Goal: Task Accomplishment & Management: Complete application form

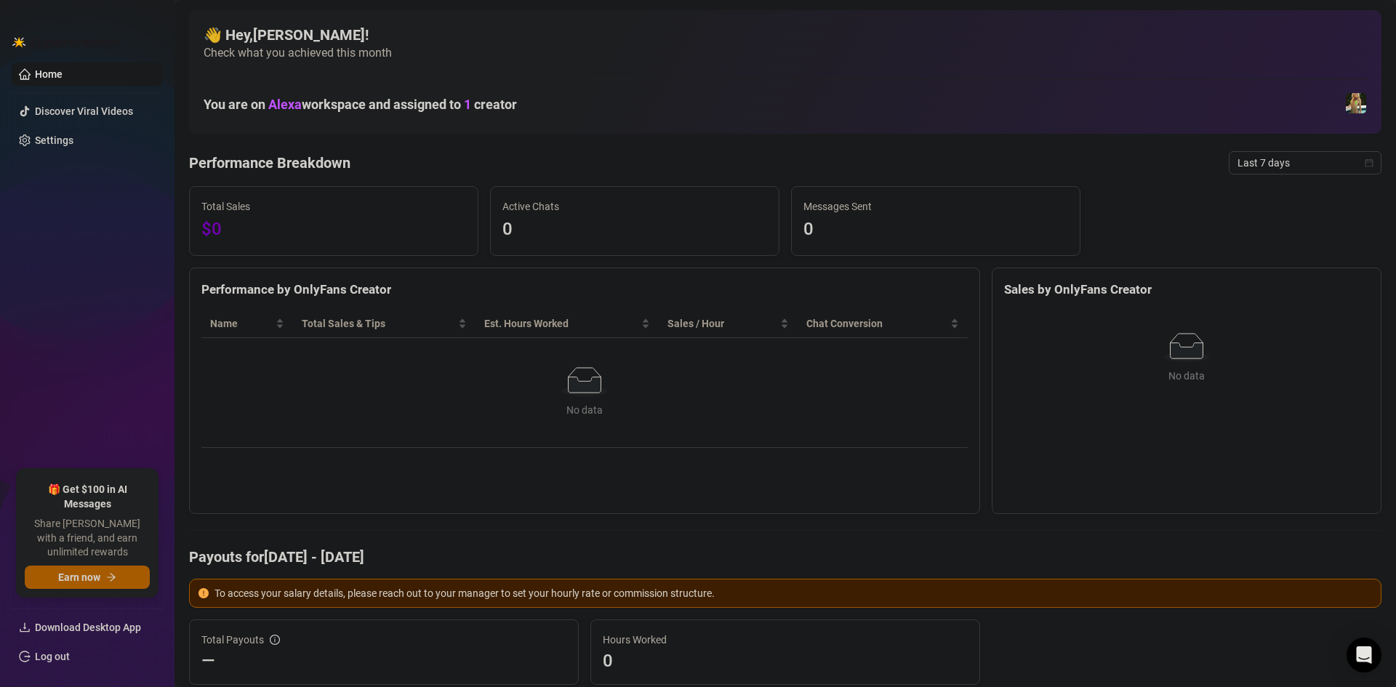
drag, startPoint x: 726, startPoint y: 148, endPoint x: 582, endPoint y: 158, distance: 145.0
click at [582, 158] on div "Performance Breakdown Last 7 days" at bounding box center [785, 162] width 1192 height 23
drag, startPoint x: 590, startPoint y: 165, endPoint x: 510, endPoint y: 163, distance: 80.0
click at [510, 163] on div "Performance Breakdown Last 7 days" at bounding box center [785, 162] width 1192 height 23
drag, startPoint x: 379, startPoint y: 507, endPoint x: 297, endPoint y: 518, distance: 82.2
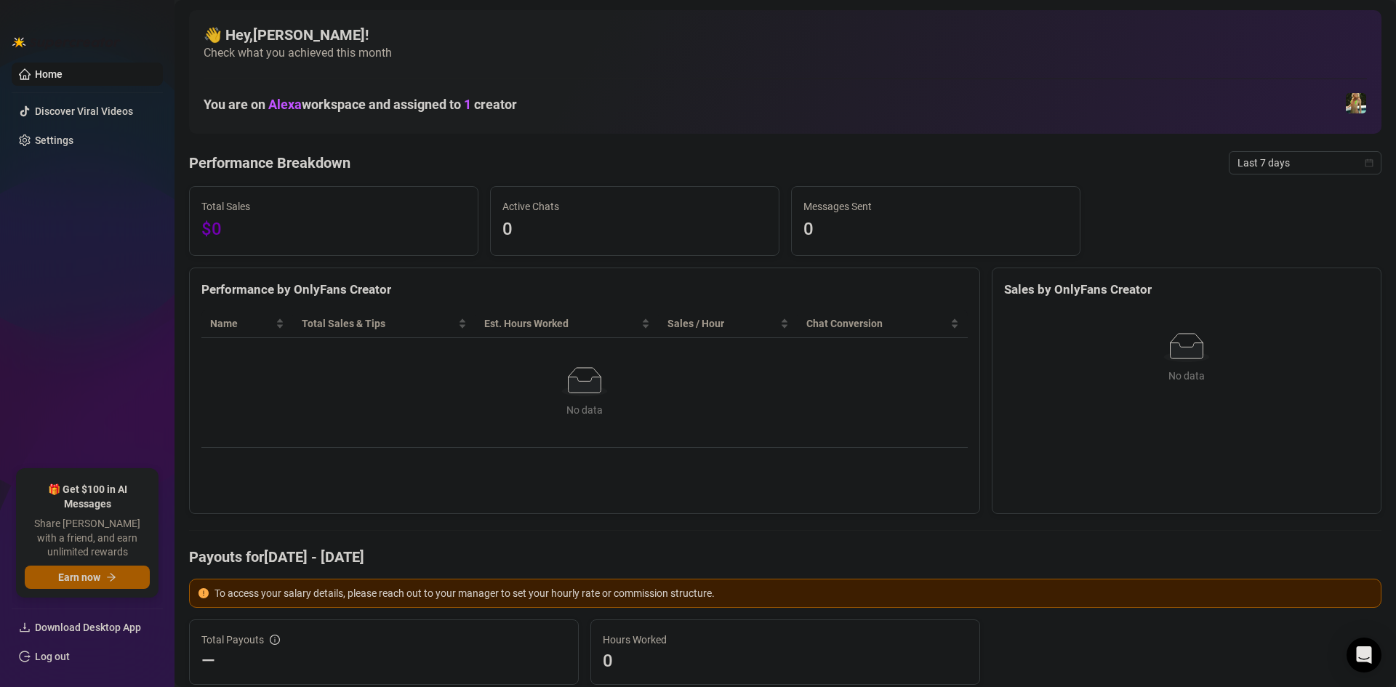
drag, startPoint x: 366, startPoint y: 512, endPoint x: 302, endPoint y: 517, distance: 64.2
drag, startPoint x: 352, startPoint y: 515, endPoint x: 303, endPoint y: 516, distance: 48.7
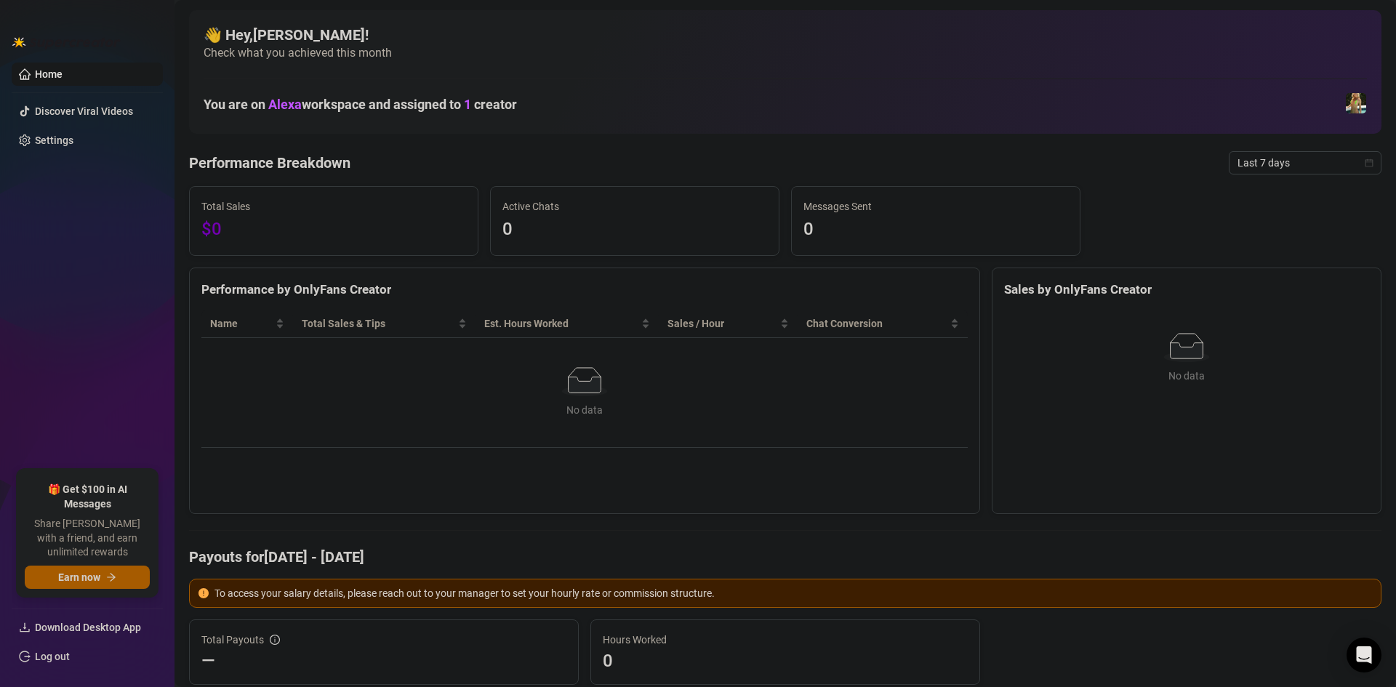
drag, startPoint x: 397, startPoint y: 520, endPoint x: 345, endPoint y: 513, distance: 52.1
click at [345, 513] on div "Performance by OnlyFans Creator Name Total Sales & Tips Est. Hours Worked Sales…" at bounding box center [584, 390] width 791 height 247
drag, startPoint x: 515, startPoint y: 158, endPoint x: 533, endPoint y: 164, distance: 19.1
click at [452, 156] on div "Performance Breakdown Last 7 days" at bounding box center [785, 162] width 1192 height 23
click at [63, 76] on link "Home" at bounding box center [49, 74] width 28 height 12
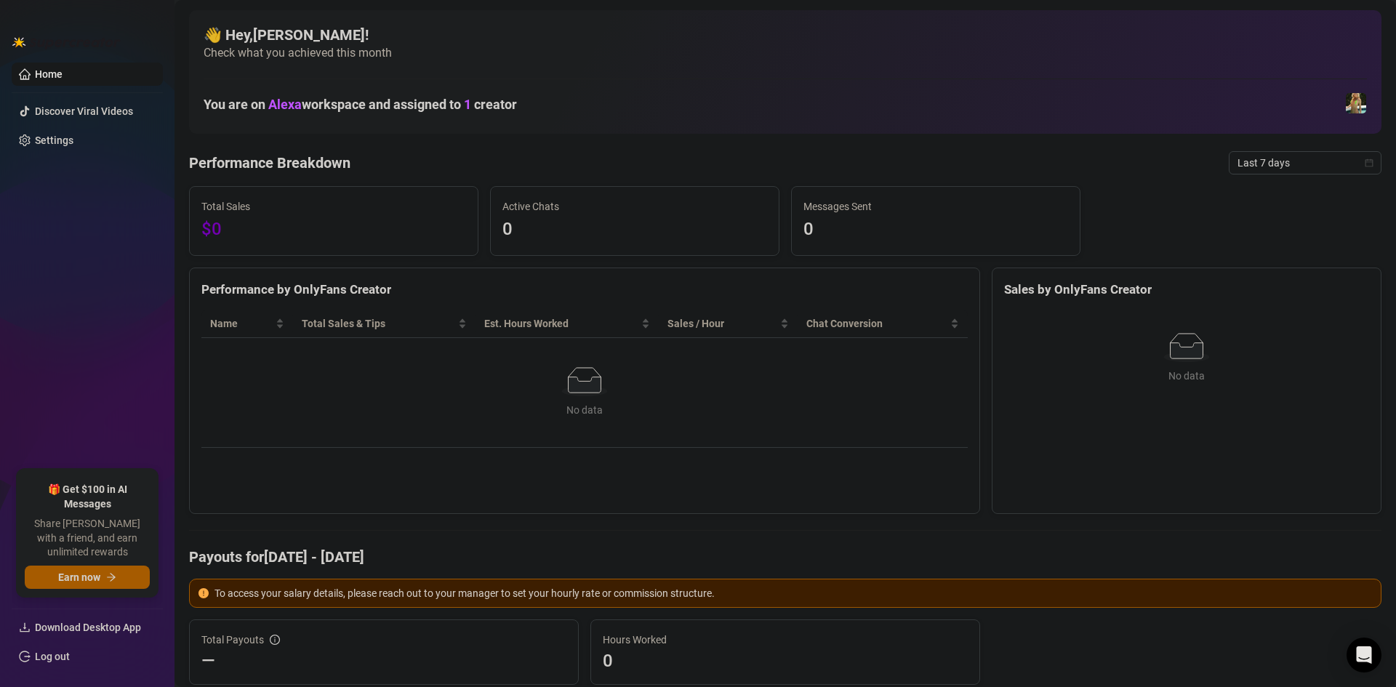
click at [74, 46] on img at bounding box center [66, 42] width 109 height 15
click at [79, 38] on img at bounding box center [66, 42] width 109 height 15
drag, startPoint x: 300, startPoint y: 41, endPoint x: 361, endPoint y: 36, distance: 60.5
click at [361, 36] on h4 "👋 Hey, [PERSON_NAME] !" at bounding box center [785, 35] width 1163 height 20
drag, startPoint x: 511, startPoint y: 49, endPoint x: 418, endPoint y: 41, distance: 93.4
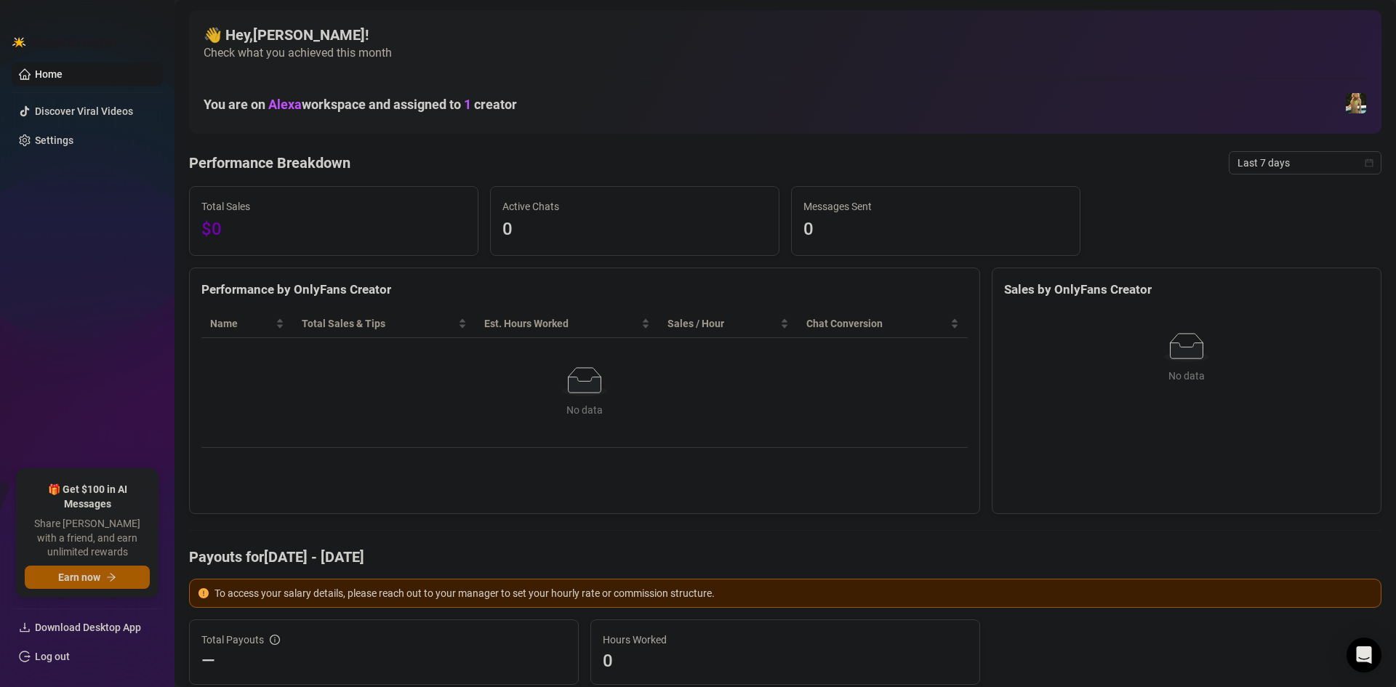
click at [509, 49] on span "Check what you achieved this month" at bounding box center [785, 53] width 1163 height 16
drag, startPoint x: 318, startPoint y: 41, endPoint x: 252, endPoint y: 50, distance: 66.7
click at [252, 50] on div "👋 Hey, [PERSON_NAME] ! Check what you achieved this month" at bounding box center [785, 43] width 1163 height 36
click at [456, 65] on div "👋 Hey, [PERSON_NAME] ! Check what you achieved this month You are on Alexa work…" at bounding box center [785, 72] width 1192 height 124
drag, startPoint x: 363, startPoint y: 57, endPoint x: 233, endPoint y: 60, distance: 130.1
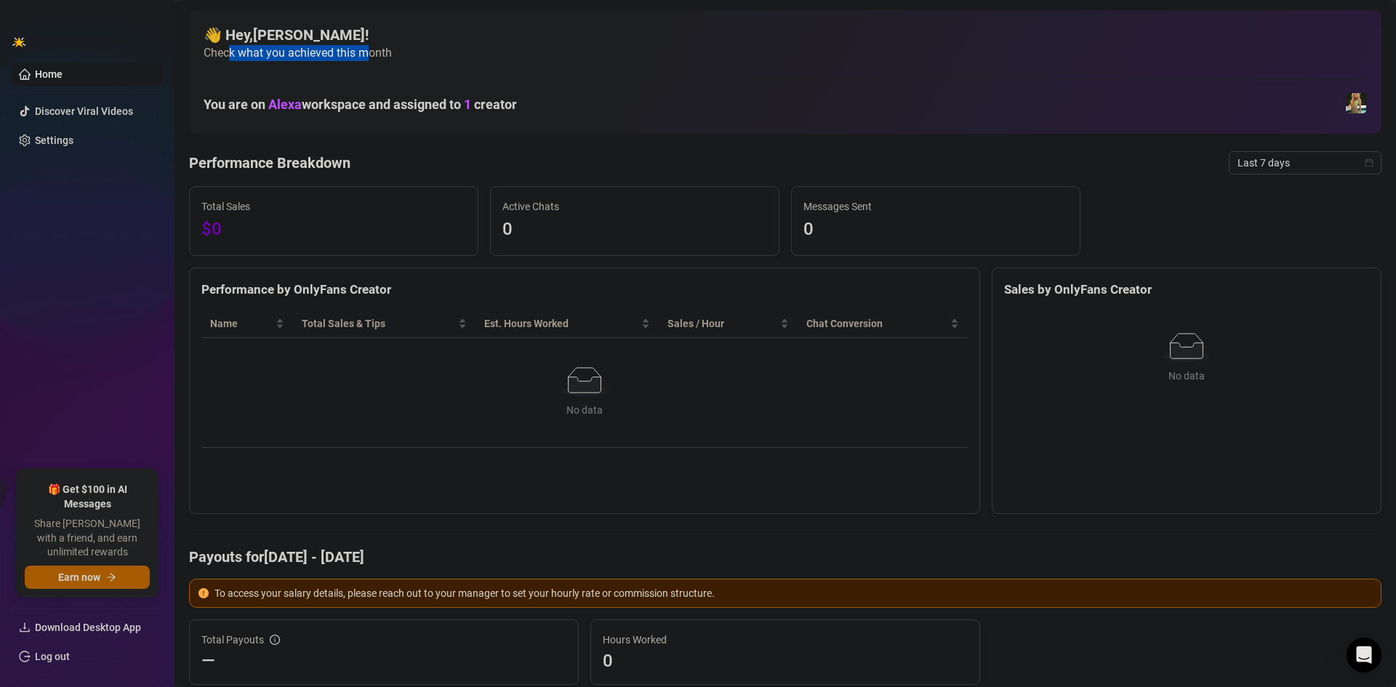
click at [233, 60] on span "Check what you achieved this month" at bounding box center [785, 53] width 1163 height 16
click at [471, 60] on span "Check what you achieved this month" at bounding box center [785, 53] width 1163 height 16
drag, startPoint x: 493, startPoint y: 58, endPoint x: 392, endPoint y: 60, distance: 101.1
click at [392, 60] on span "Check what you achieved this month" at bounding box center [785, 53] width 1163 height 16
drag, startPoint x: 569, startPoint y: 204, endPoint x: 523, endPoint y: 200, distance: 45.9
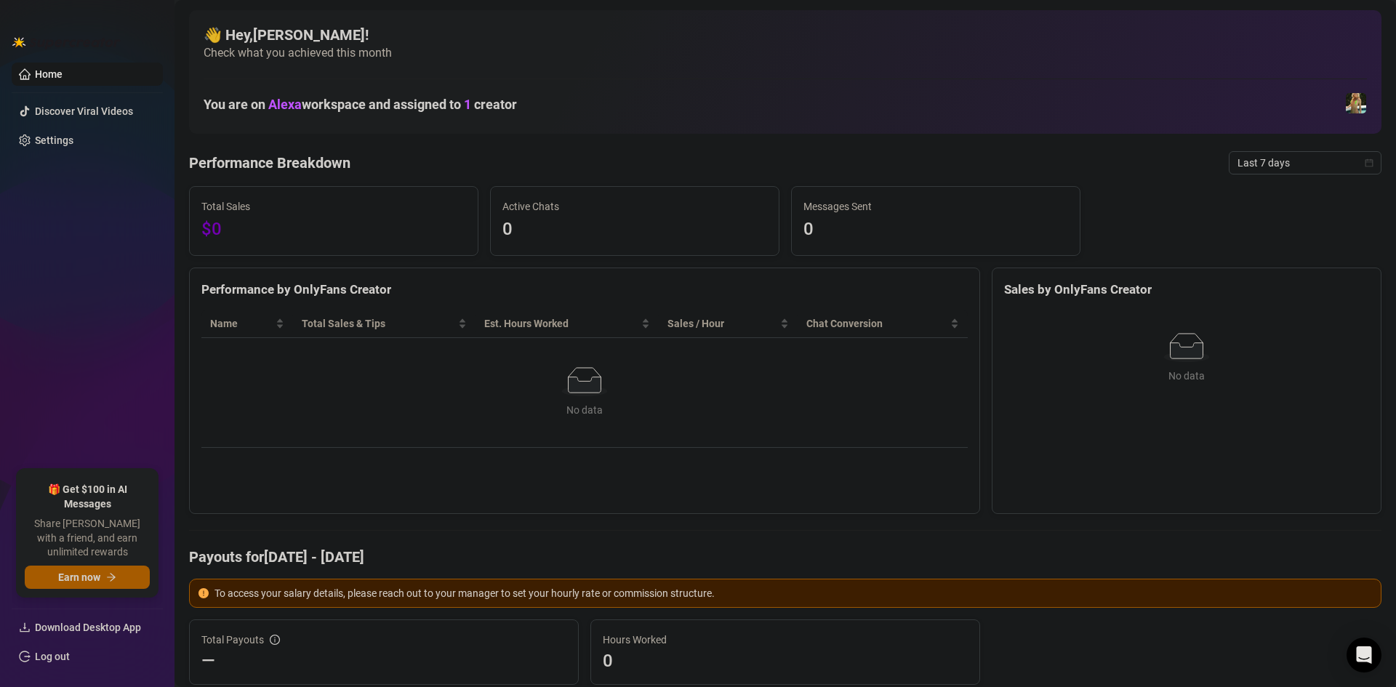
click at [523, 201] on span "Active Chats" at bounding box center [634, 206] width 265 height 16
drag, startPoint x: 540, startPoint y: 166, endPoint x: 425, endPoint y: 132, distance: 119.8
click at [480, 168] on div "Performance Breakdown Last 7 days" at bounding box center [785, 162] width 1192 height 23
drag, startPoint x: 503, startPoint y: 165, endPoint x: 451, endPoint y: 160, distance: 52.6
click at [451, 160] on div "Performance Breakdown Last 7 days" at bounding box center [785, 162] width 1192 height 23
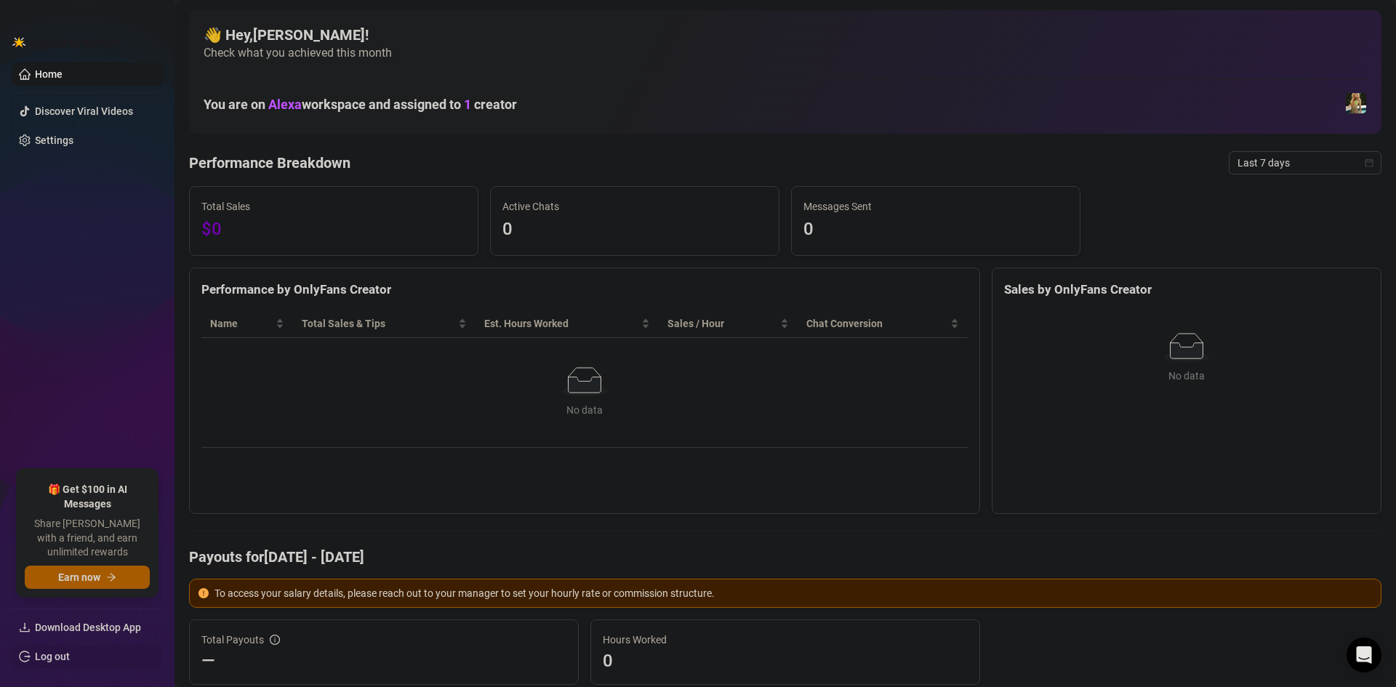
click at [51, 659] on link "Log out" at bounding box center [52, 657] width 35 height 12
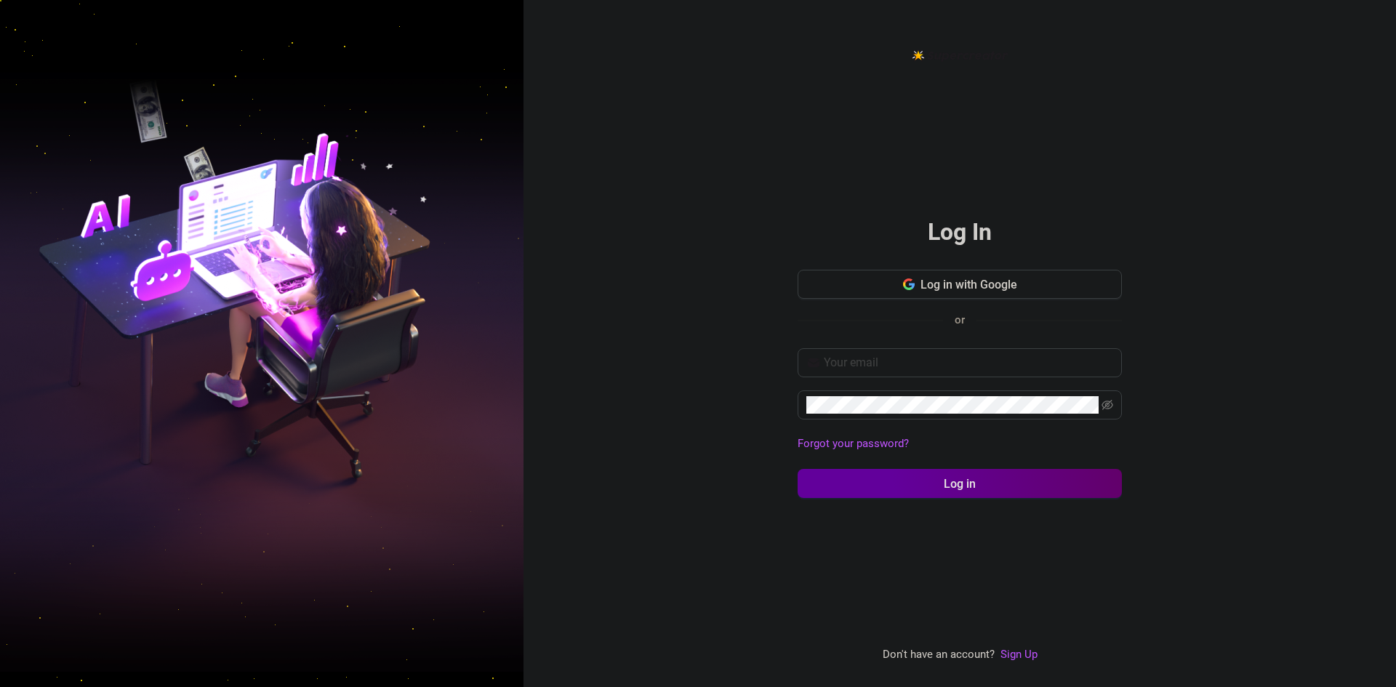
drag, startPoint x: 708, startPoint y: 417, endPoint x: 641, endPoint y: 419, distance: 66.9
click at [641, 419] on div "Log In Log in with Google or Forgot your password? Log in Don't have an account…" at bounding box center [959, 343] width 872 height 687
drag, startPoint x: 948, startPoint y: 311, endPoint x: 880, endPoint y: 311, distance: 67.6
click at [880, 311] on div "or" at bounding box center [959, 319] width 324 height 19
click at [1021, 658] on link "Sign Up" at bounding box center [1018, 654] width 37 height 13
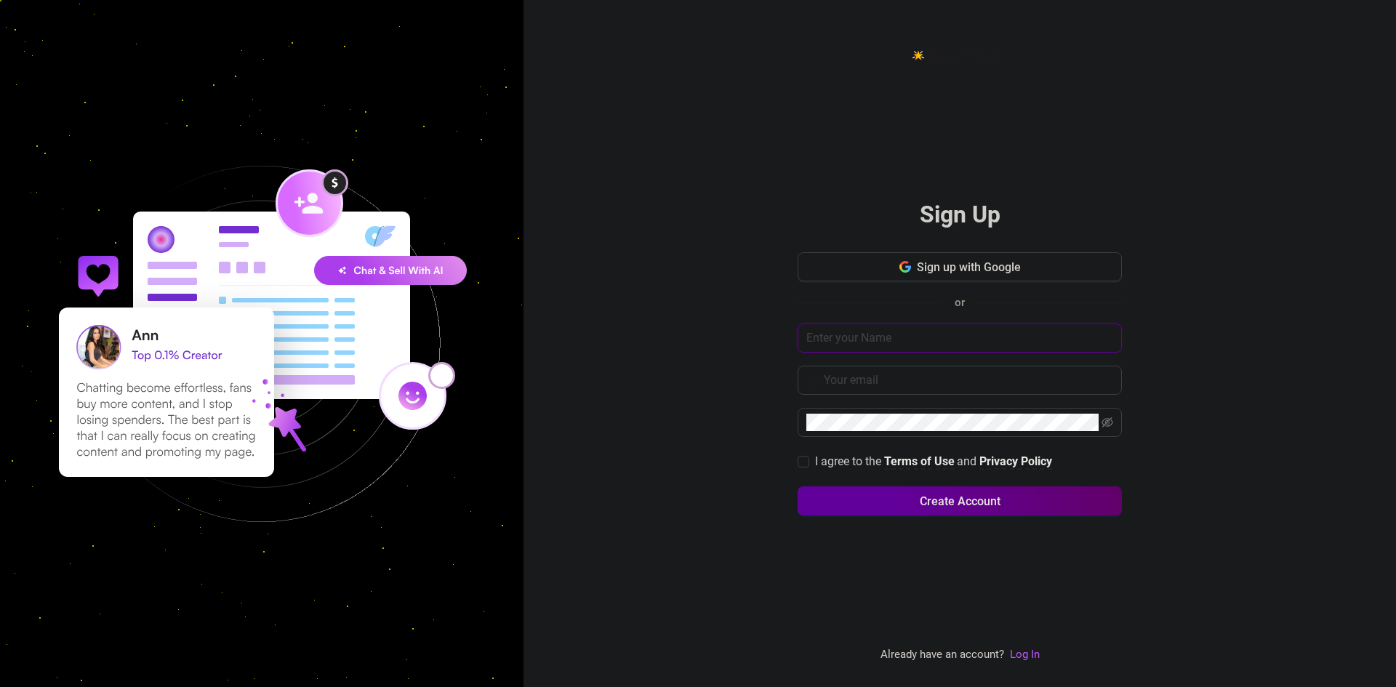
click at [904, 340] on input "text" at bounding box center [959, 337] width 324 height 29
click at [910, 267] on icon "button" at bounding box center [908, 268] width 6 height 6
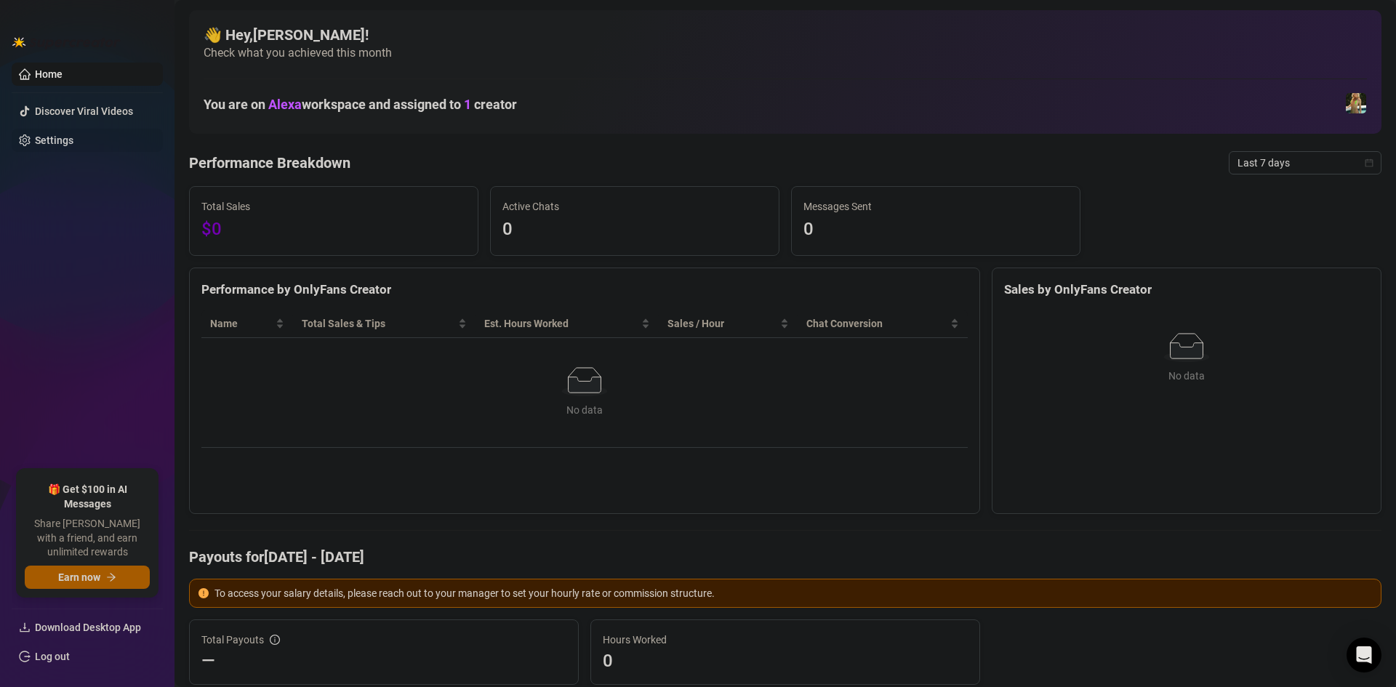
click at [69, 136] on link "Settings" at bounding box center [54, 140] width 39 height 12
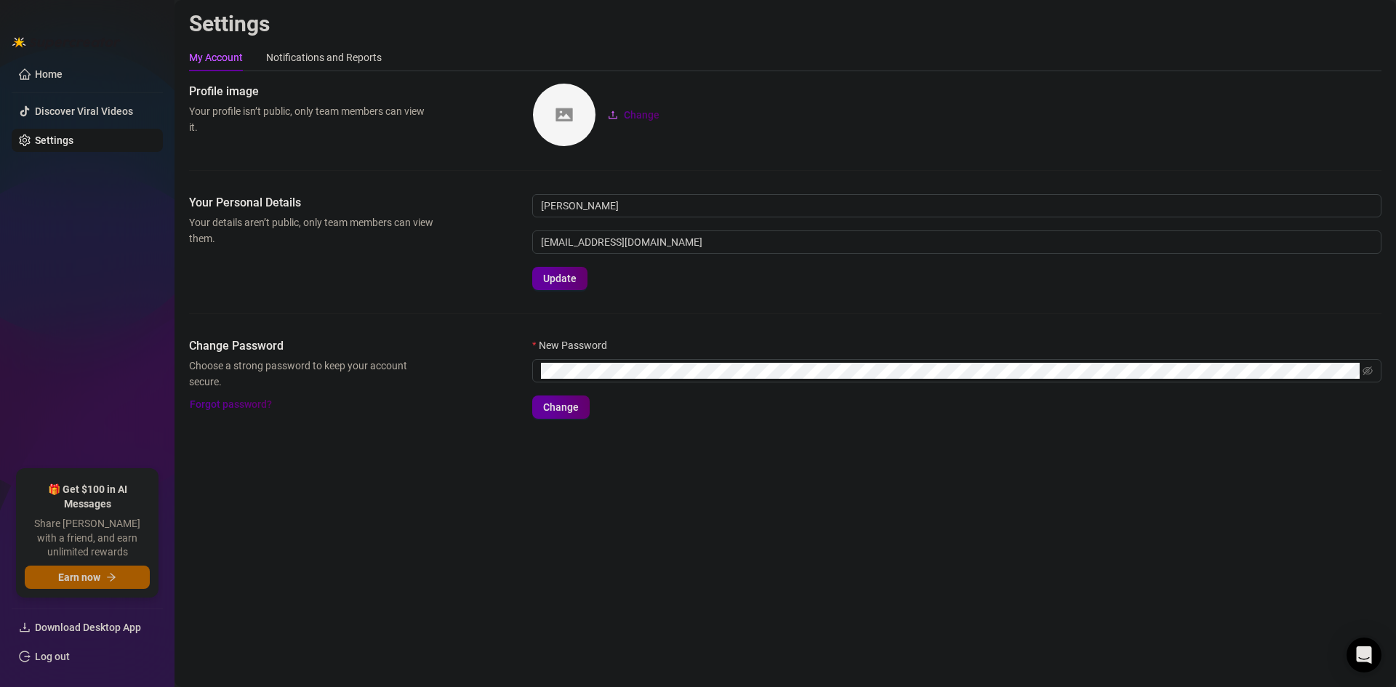
drag, startPoint x: 417, startPoint y: 247, endPoint x: 307, endPoint y: 266, distance: 111.4
click at [307, 266] on div "Your Personal Details Your details aren’t public, only team members can view th…" at bounding box center [785, 242] width 1192 height 96
drag, startPoint x: 124, startPoint y: 365, endPoint x: 79, endPoint y: 377, distance: 47.2
click at [79, 377] on ul "Home Discover Viral Videos Settings" at bounding box center [87, 260] width 151 height 407
drag, startPoint x: 266, startPoint y: 500, endPoint x: 233, endPoint y: 501, distance: 33.4
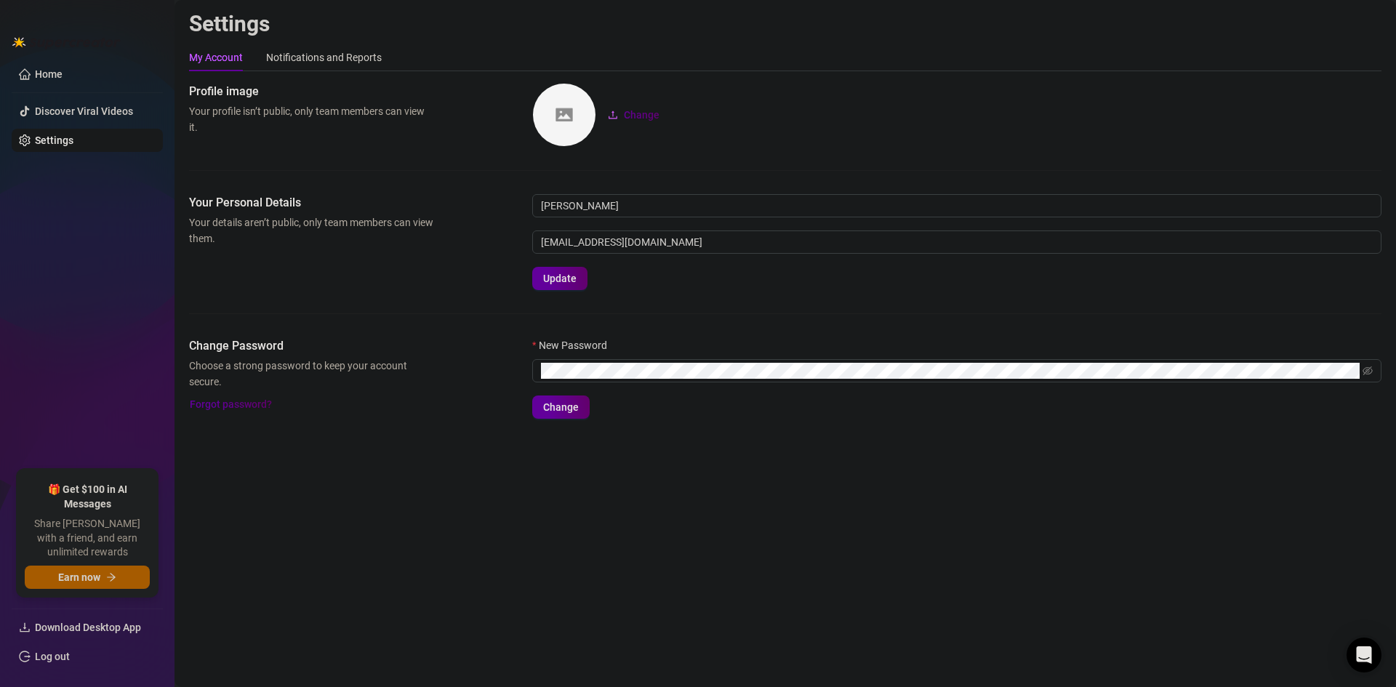
click at [233, 501] on main "Settings My Account Notifications and Reports Profile image Your profile isn’t …" at bounding box center [784, 343] width 1221 height 687
click at [298, 55] on div "Notifications and Reports" at bounding box center [324, 57] width 116 height 16
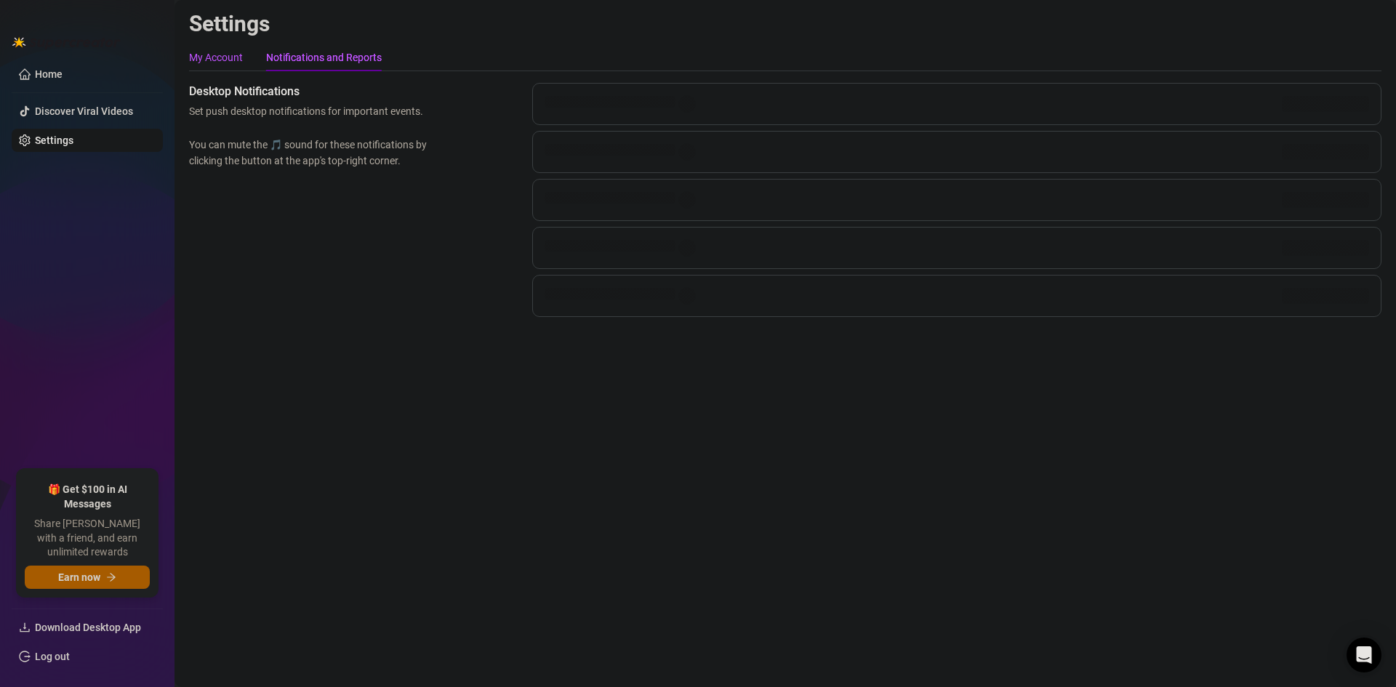
click at [219, 65] on div "My Account" at bounding box center [216, 57] width 54 height 16
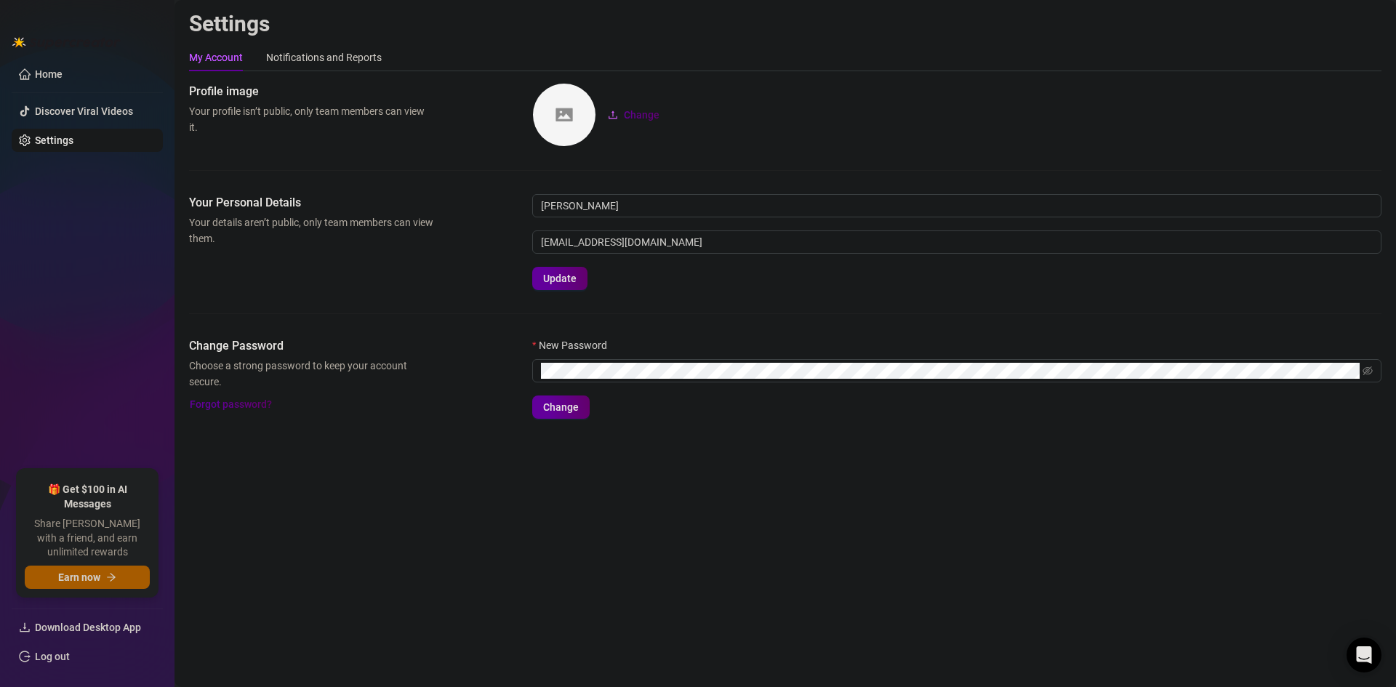
click at [63, 146] on link "Settings" at bounding box center [54, 140] width 39 height 12
click at [297, 53] on div "Notifications and Reports" at bounding box center [324, 57] width 116 height 16
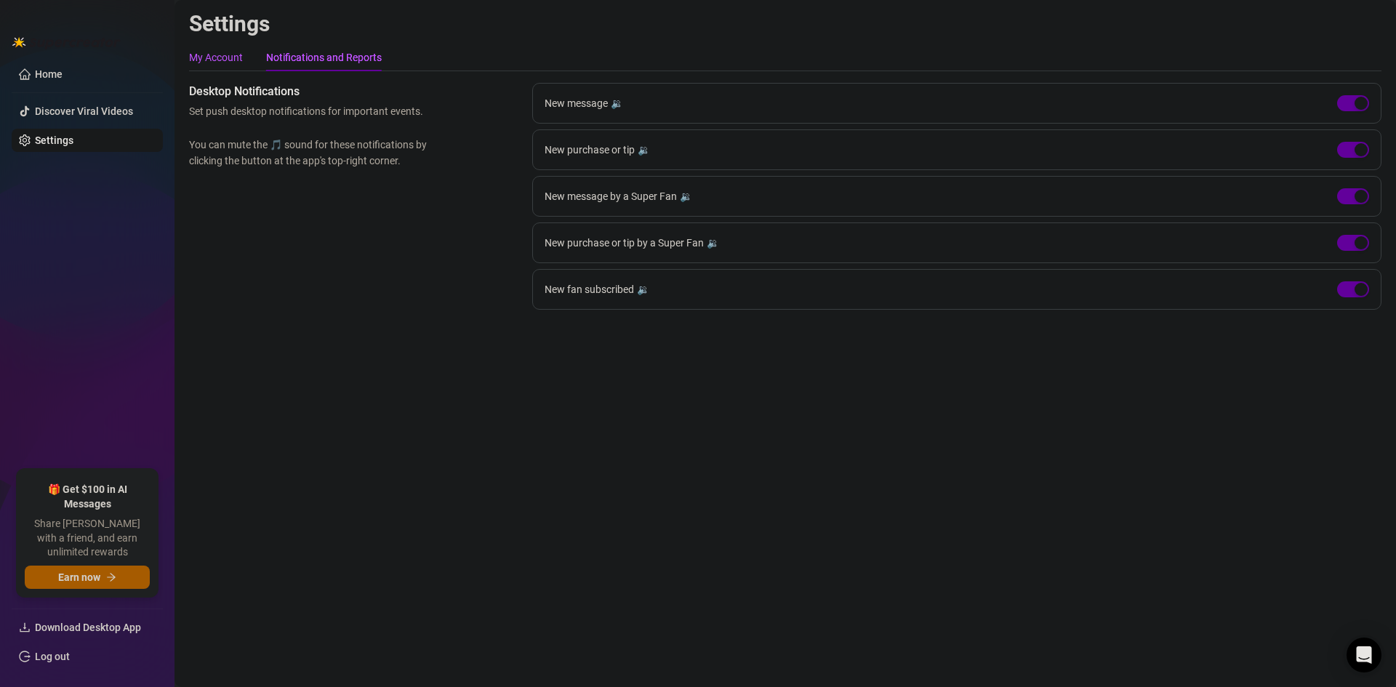
click at [220, 56] on div "My Account" at bounding box center [216, 57] width 54 height 16
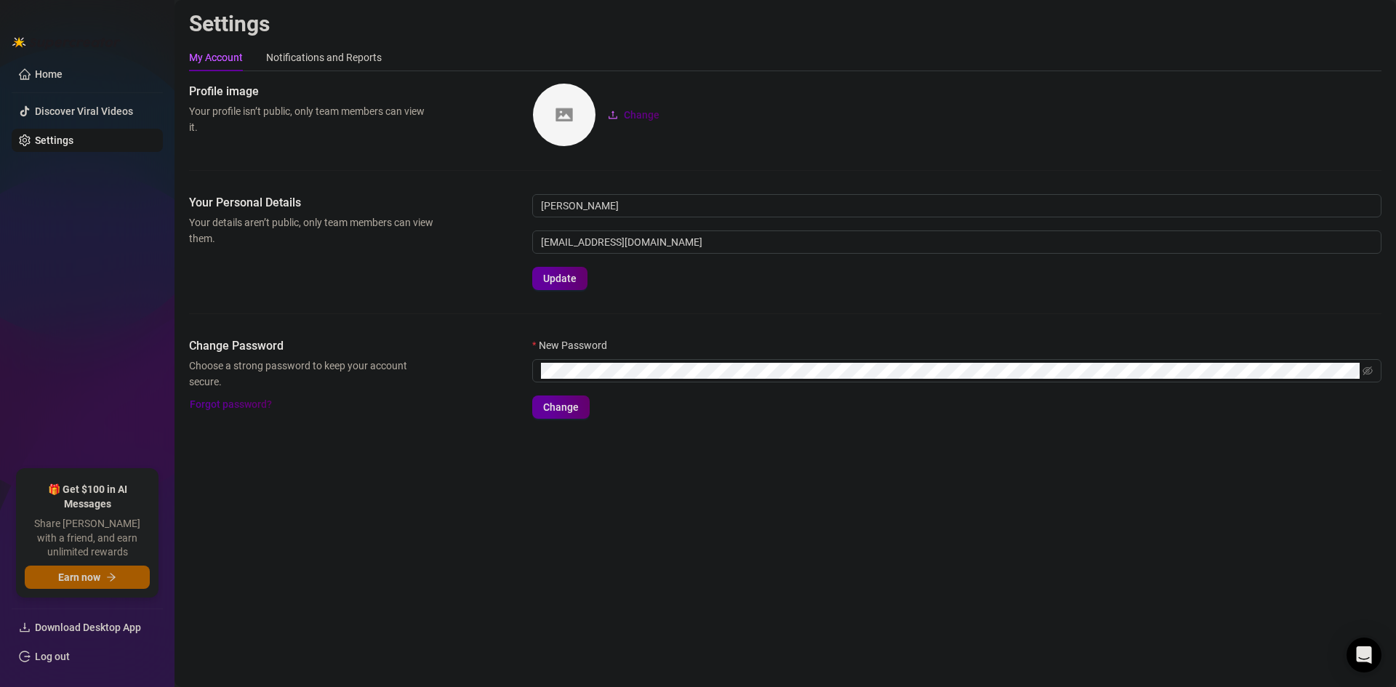
drag, startPoint x: 384, startPoint y: 233, endPoint x: 335, endPoint y: 229, distance: 48.8
click at [335, 229] on span "Your details aren’t public, only team members can view them." at bounding box center [311, 230] width 244 height 32
click at [53, 68] on link "Home" at bounding box center [49, 74] width 28 height 12
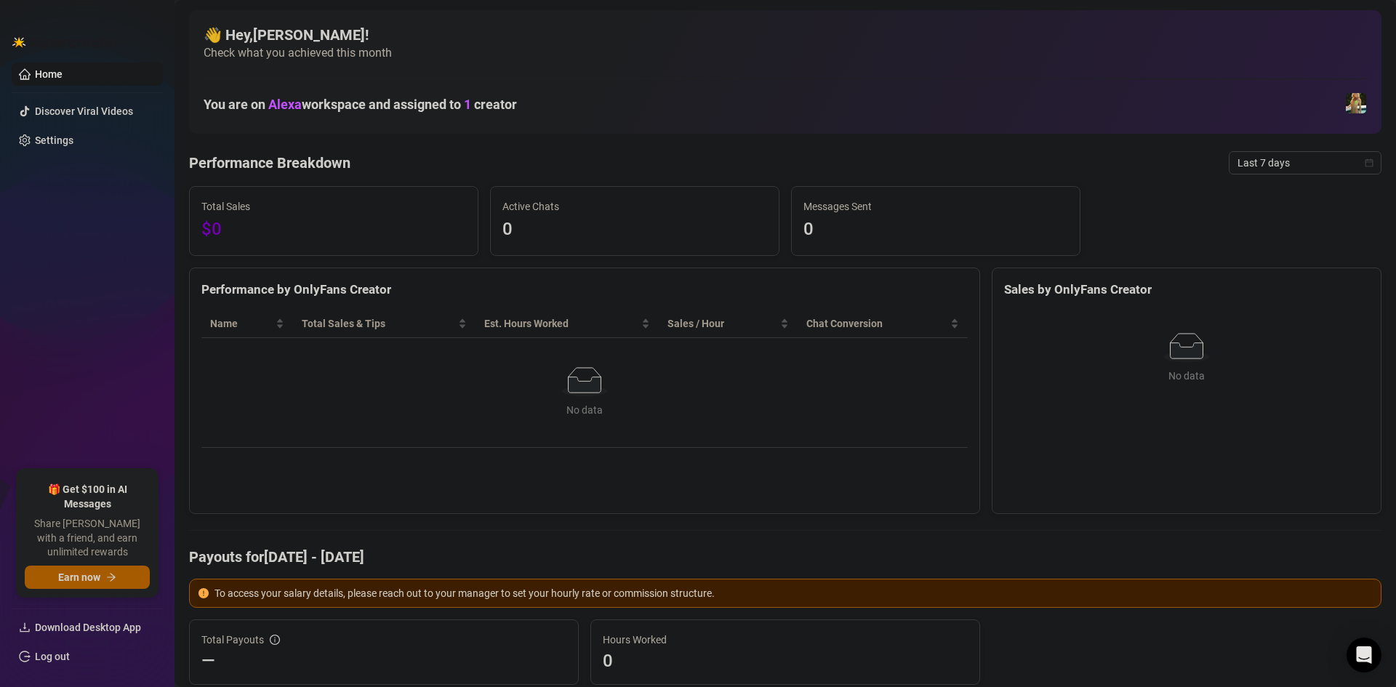
drag, startPoint x: 599, startPoint y: 157, endPoint x: 512, endPoint y: 142, distance: 88.6
drag, startPoint x: 505, startPoint y: 158, endPoint x: 439, endPoint y: 161, distance: 66.2
click at [439, 161] on div "Performance Breakdown Last 7 days" at bounding box center [785, 162] width 1192 height 23
drag, startPoint x: 478, startPoint y: 153, endPoint x: 419, endPoint y: 157, distance: 59.0
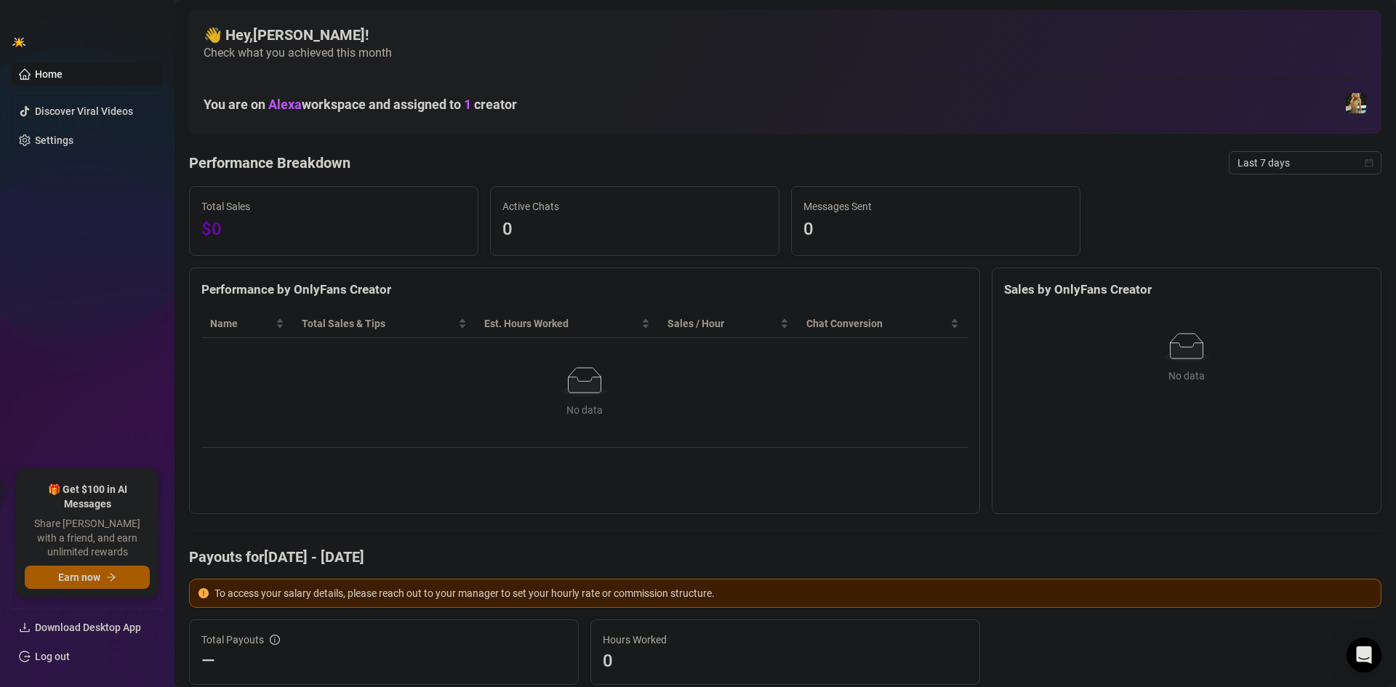
click at [419, 157] on div "Performance Breakdown Last 7 days" at bounding box center [785, 162] width 1192 height 23
drag, startPoint x: 215, startPoint y: 94, endPoint x: 515, endPoint y: 102, distance: 299.6
click at [515, 102] on div "You are on Alexa workspace and assigned to 1 creator" at bounding box center [785, 103] width 1163 height 31
click at [570, 186] on div "Active Chats 0" at bounding box center [634, 221] width 289 height 70
drag, startPoint x: 628, startPoint y: 169, endPoint x: 556, endPoint y: 155, distance: 73.4
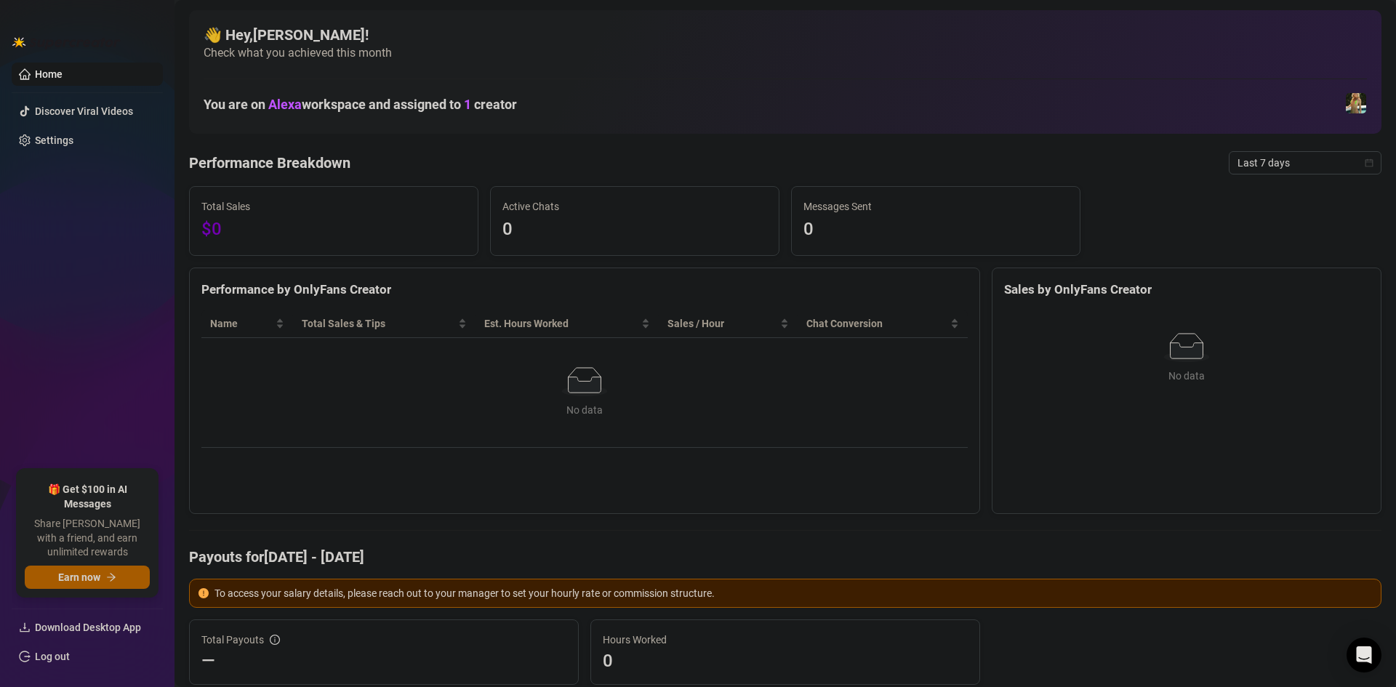
click at [556, 155] on div "Performance Breakdown Last 7 days" at bounding box center [785, 162] width 1192 height 23
drag, startPoint x: 639, startPoint y: 152, endPoint x: 563, endPoint y: 150, distance: 75.6
click at [563, 151] on div "Performance Breakdown Last 7 days" at bounding box center [785, 162] width 1192 height 23
click at [1350, 105] on img at bounding box center [1355, 103] width 20 height 20
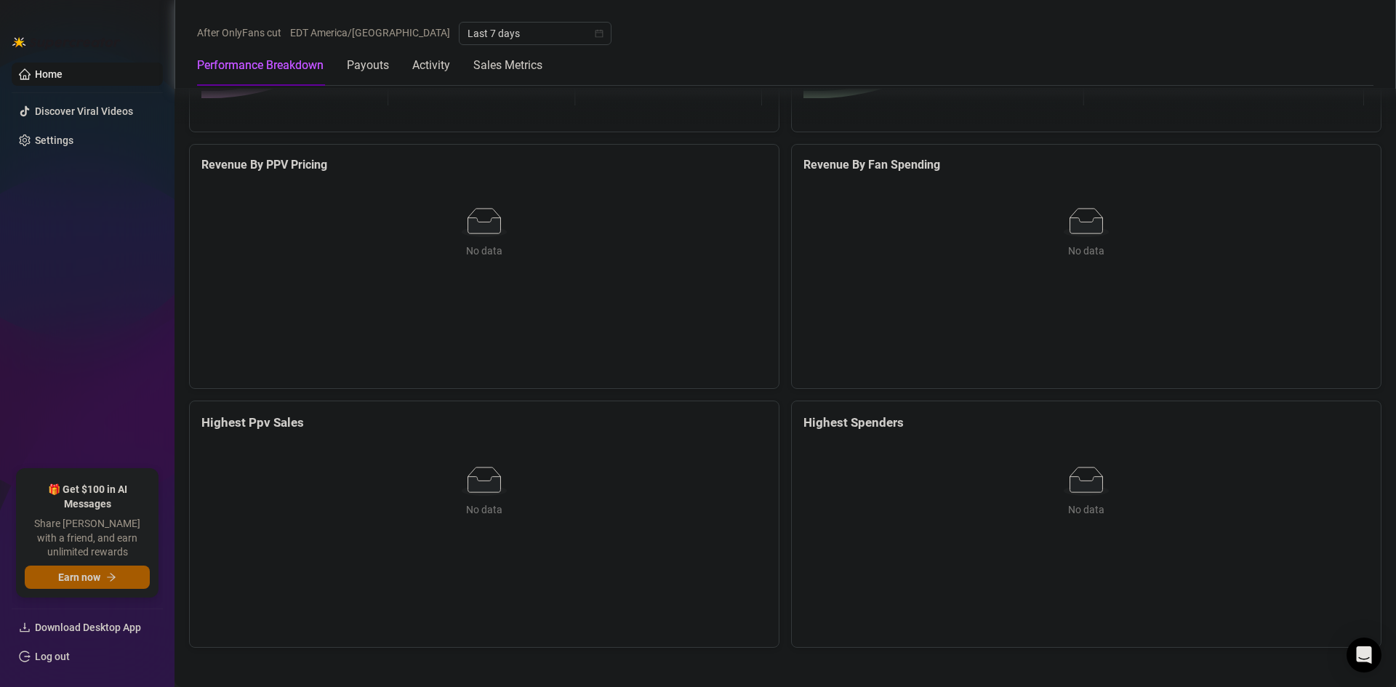
scroll to position [1890, 0]
click at [65, 134] on link "Settings" at bounding box center [54, 140] width 39 height 12
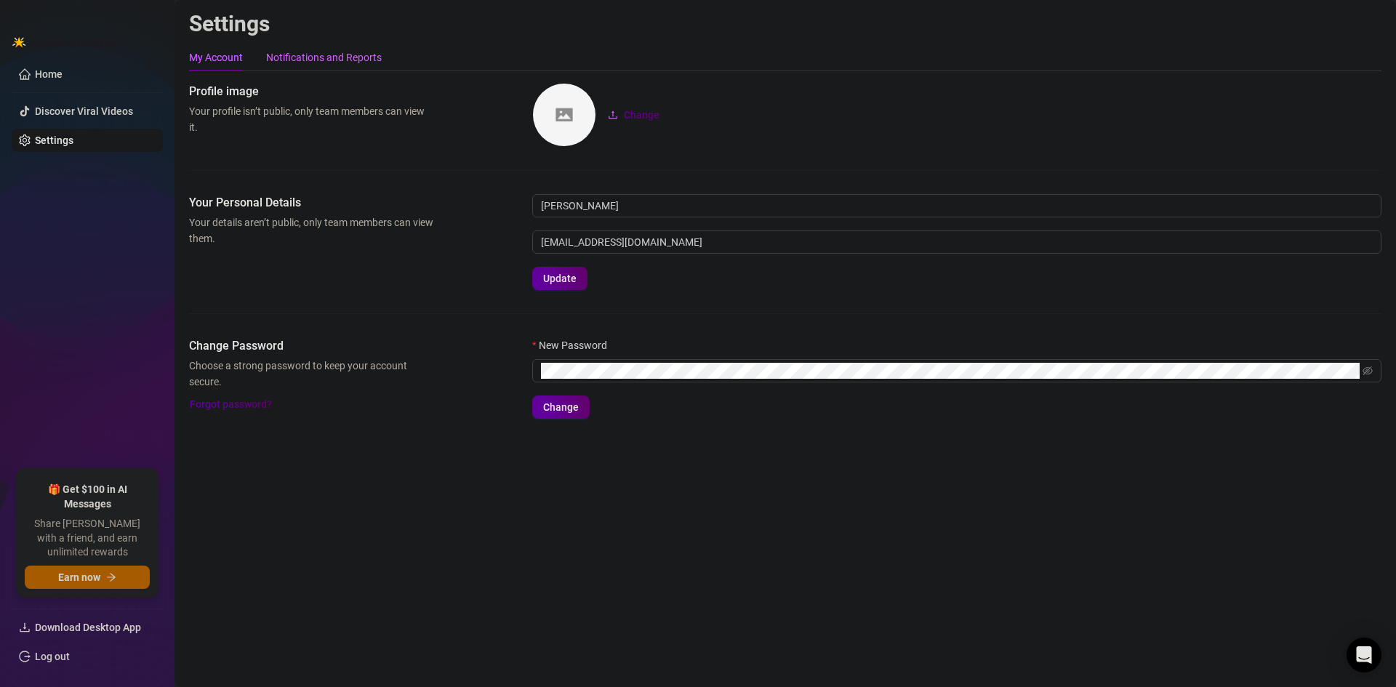
click at [315, 49] on div "Notifications and Reports" at bounding box center [324, 58] width 116 height 28
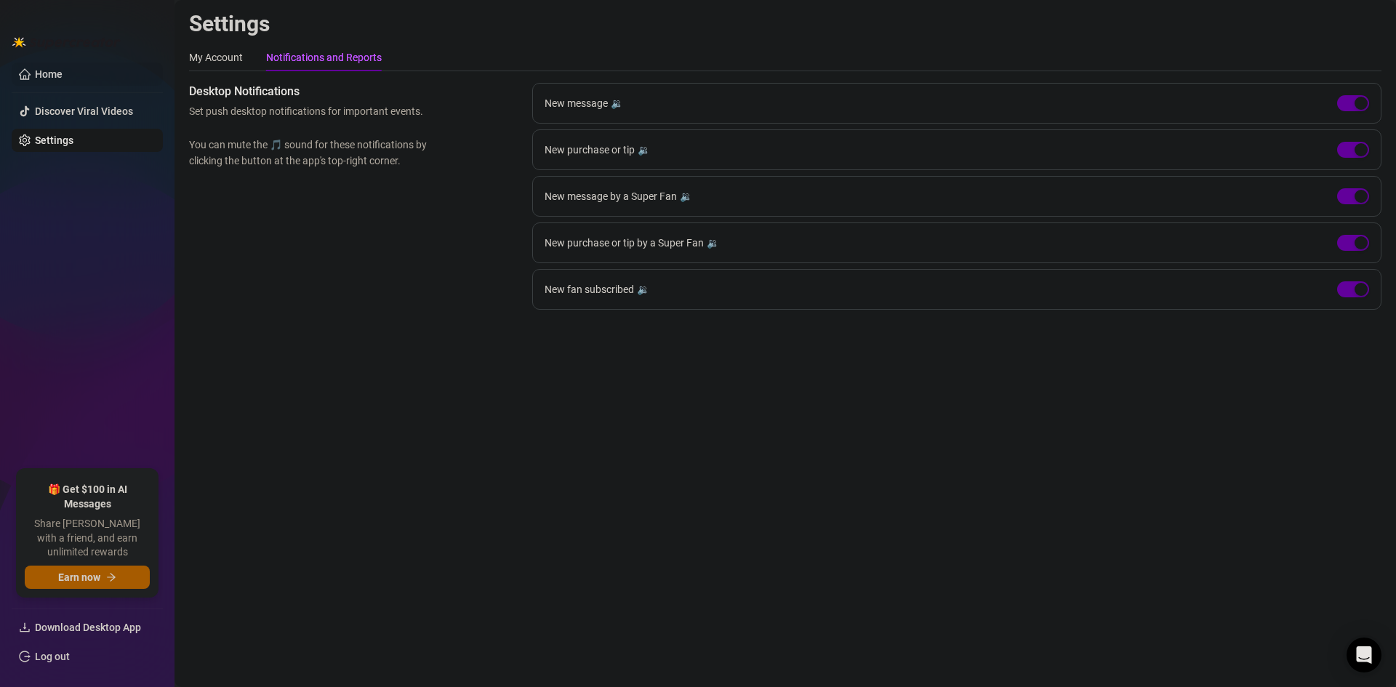
click at [42, 74] on link "Home" at bounding box center [49, 74] width 28 height 12
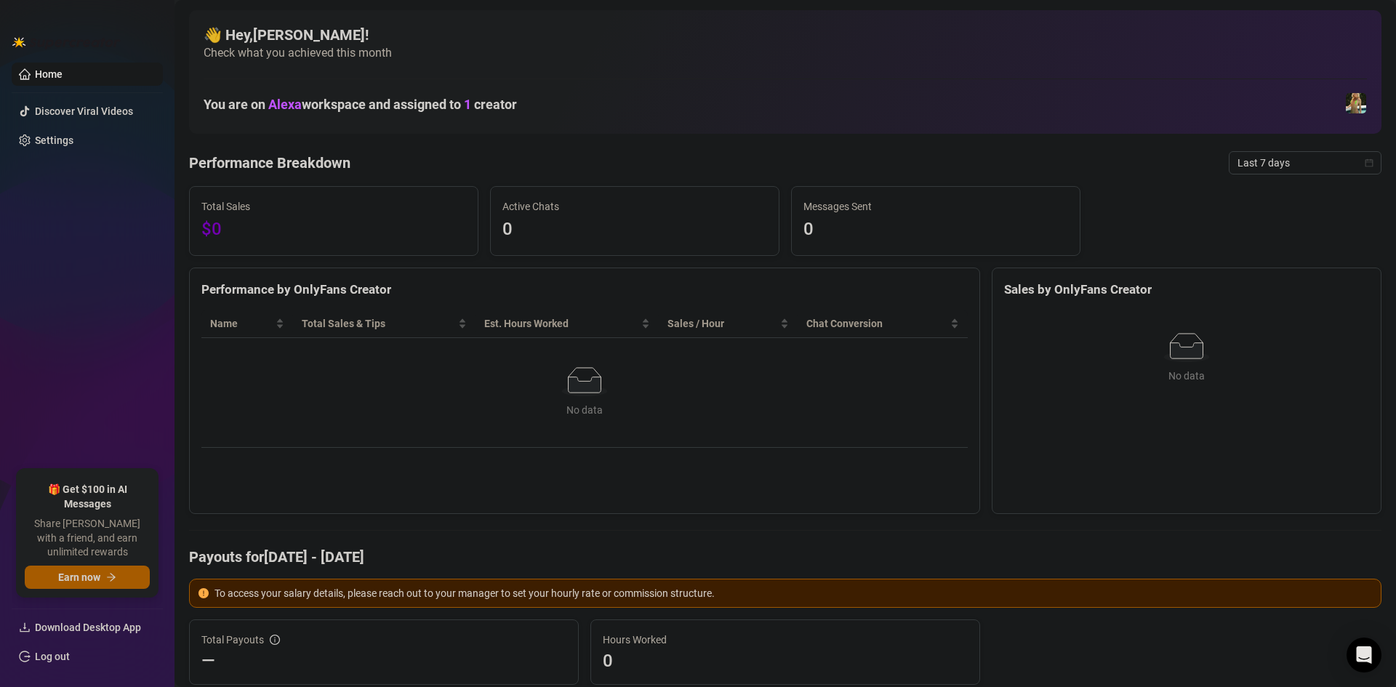
click at [63, 41] on img at bounding box center [66, 42] width 109 height 15
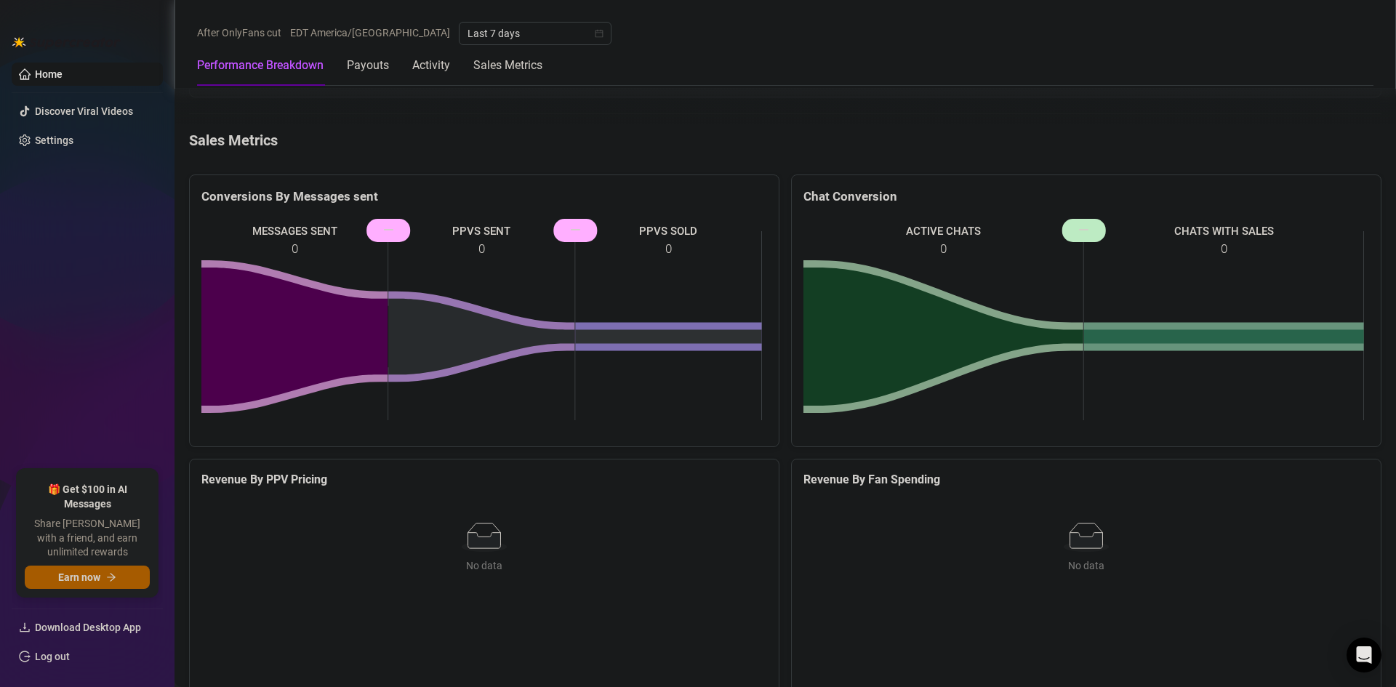
scroll to position [1575, 0]
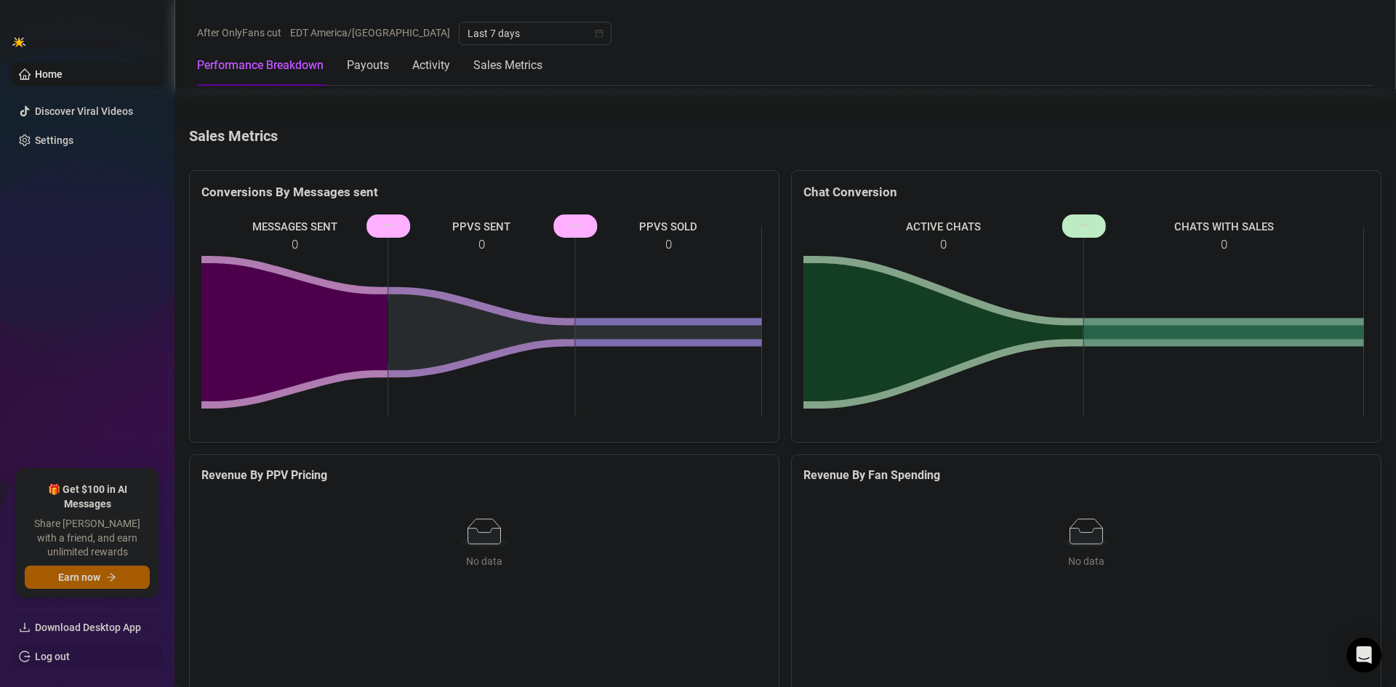
click at [63, 651] on link "Log out" at bounding box center [52, 657] width 35 height 12
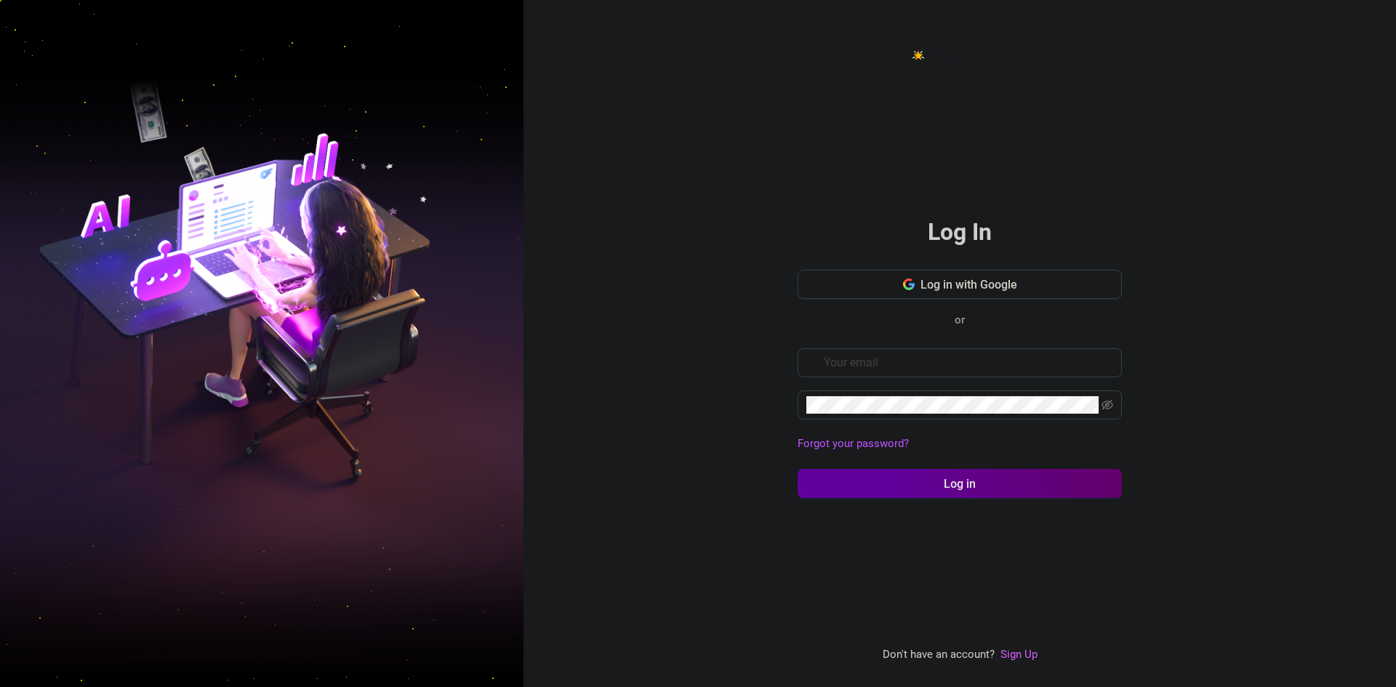
click at [1024, 658] on link "Sign Up" at bounding box center [1018, 654] width 37 height 13
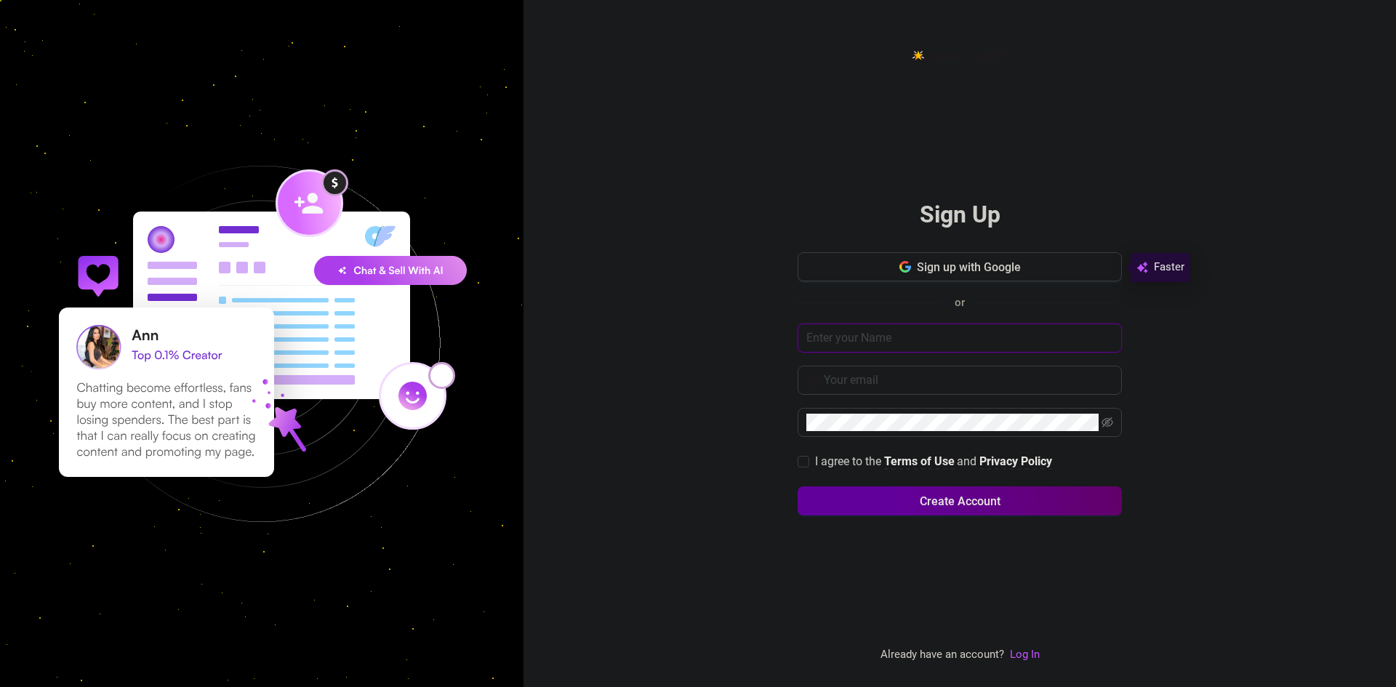
click at [922, 344] on input "text" at bounding box center [959, 337] width 324 height 29
type input "A"
type input "monardo"
click at [912, 383] on input "text" at bounding box center [968, 379] width 289 height 17
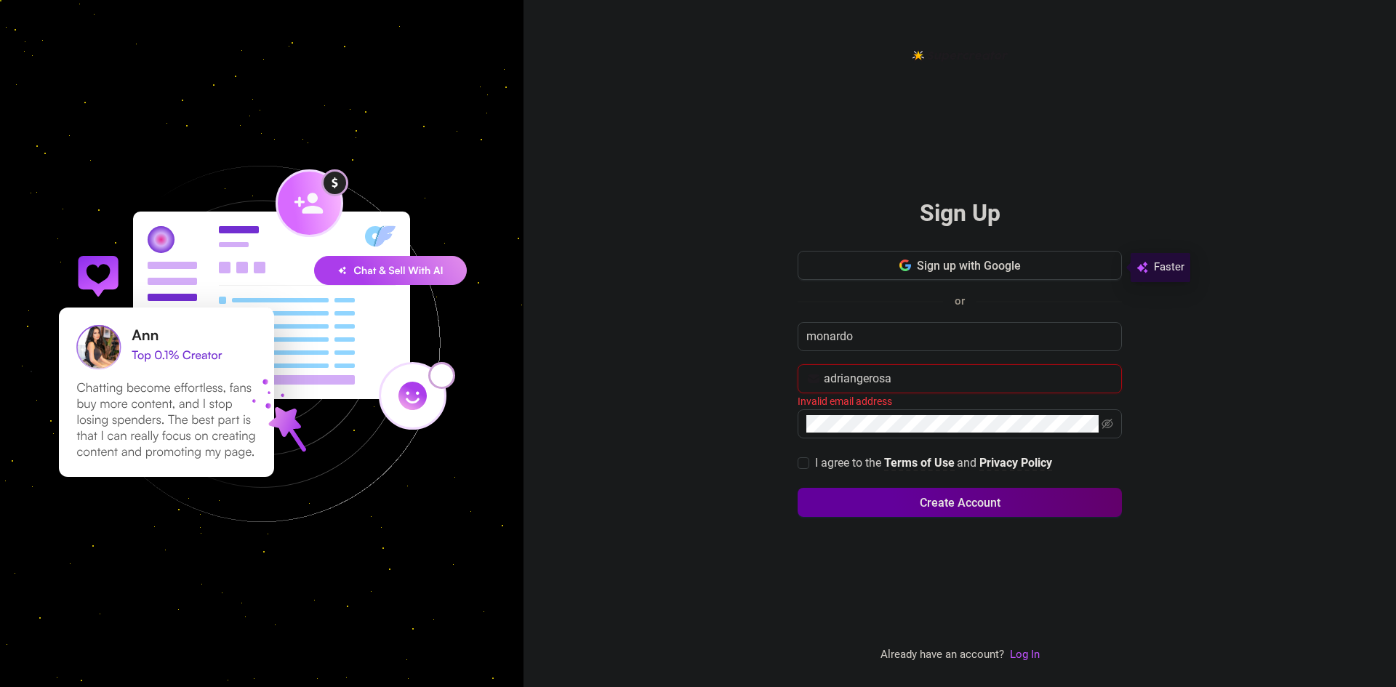
type input "adriangerosa@hotmail.com"
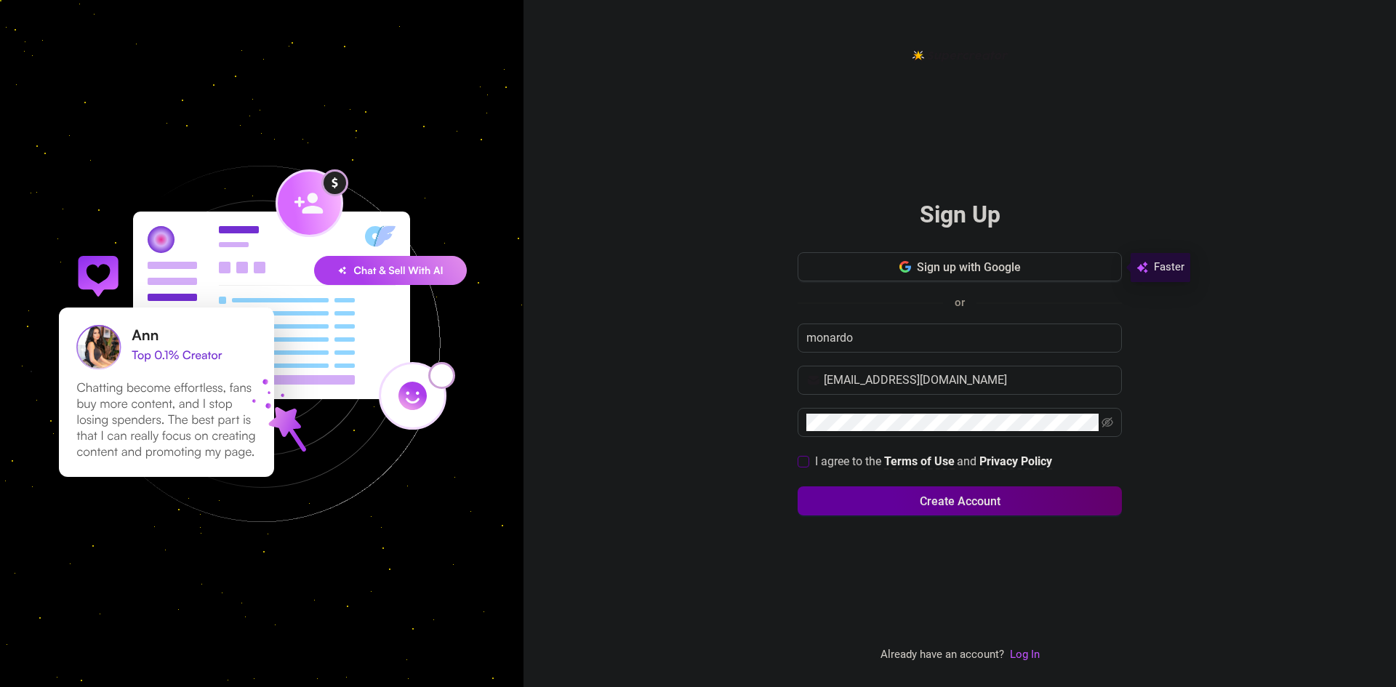
click at [806, 460] on input "I agree to the Terms of Use and Privacy Policy" at bounding box center [802, 461] width 10 height 10
checkbox input "true"
click at [904, 505] on button "Create Account" at bounding box center [959, 500] width 324 height 29
